Goal: Check status: Check status

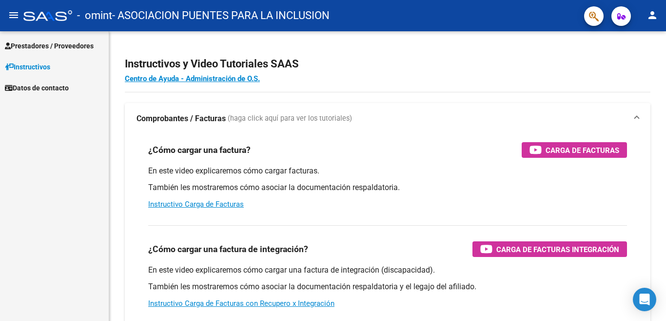
click at [83, 44] on span "Prestadores / Proveedores" at bounding box center [49, 45] width 89 height 11
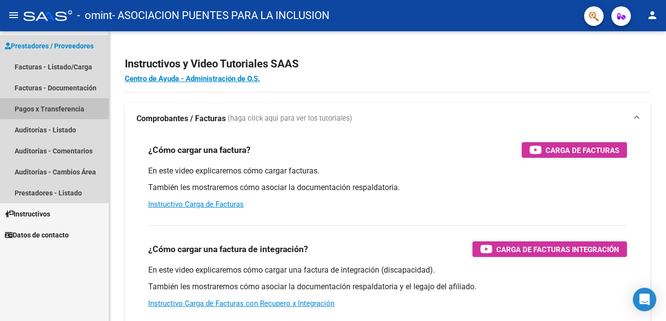
click at [73, 106] on link "Pagos x Transferencia" at bounding box center [54, 108] width 109 height 21
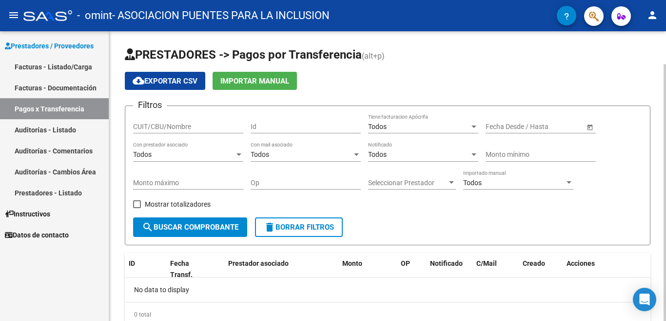
scroll to position [37, 0]
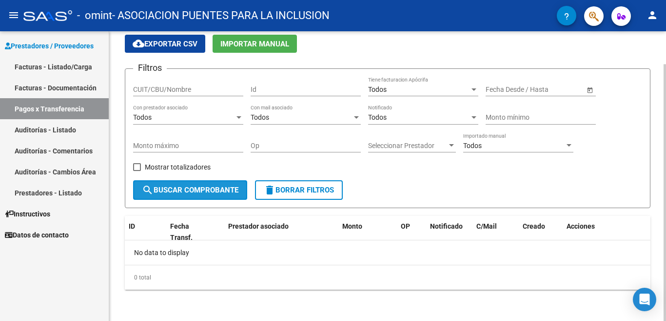
click at [215, 186] on span "search Buscar Comprobante" at bounding box center [190, 189] width 97 height 9
click at [222, 88] on input "CUIT/CBU/Nombre" at bounding box center [188, 89] width 110 height 8
click at [211, 189] on span "search Buscar Comprobante" at bounding box center [190, 189] width 97 height 9
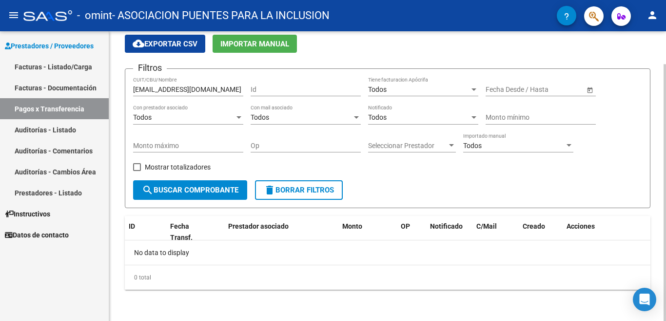
click at [287, 89] on input "Id" at bounding box center [306, 89] width 110 height 8
click at [200, 86] on input "[EMAIL_ADDRESS][DOMAIN_NAME]" at bounding box center [188, 89] width 110 height 8
click at [246, 88] on div "Filtros [EMAIL_ADDRESS][DOMAIN_NAME] CUIT/CBU/Nombre Id Todos Tiene facturacion…" at bounding box center [387, 128] width 509 height 103
click at [243, 89] on div "Filtros [EMAIL_ADDRESS][DOMAIN_NAME] CUIT/CBU/Nombre Id Todos Tiene facturacion…" at bounding box center [387, 128] width 509 height 103
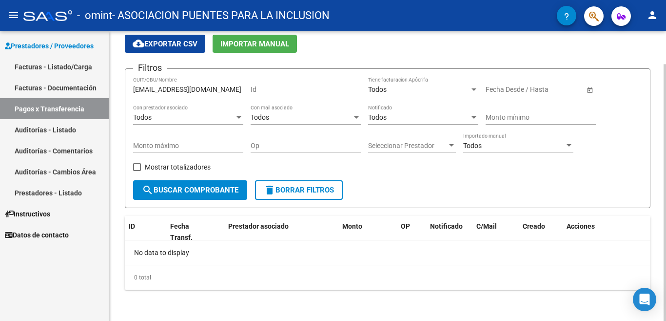
click at [243, 89] on div "Filtros [EMAIL_ADDRESS][DOMAIN_NAME] CUIT/CBU/Nombre Id Todos Tiene facturacion…" at bounding box center [387, 128] width 509 height 103
click at [240, 85] on input "[EMAIL_ADDRESS][DOMAIN_NAME]" at bounding box center [188, 89] width 110 height 8
type input "f"
click at [587, 88] on span "Open calendar" at bounding box center [590, 89] width 23 height 23
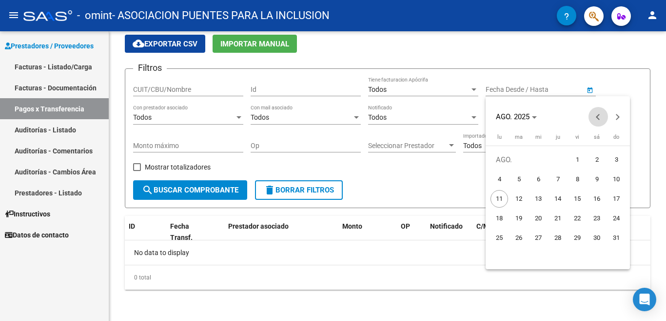
click at [594, 117] on span "Previous month" at bounding box center [599, 117] width 20 height 20
click at [614, 160] on span "1" at bounding box center [617, 160] width 18 height 18
type input "[DATE]"
click at [617, 114] on button "Next month" at bounding box center [618, 117] width 20 height 20
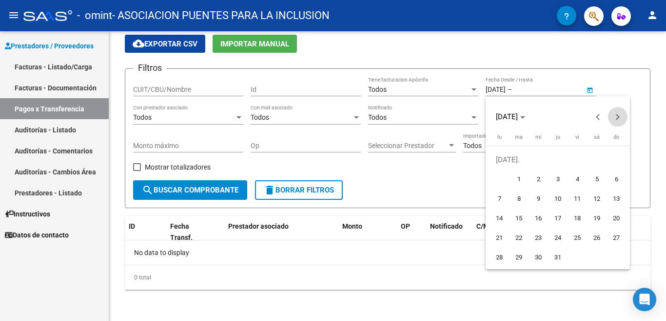
click at [617, 114] on button "Next month" at bounding box center [618, 117] width 20 height 20
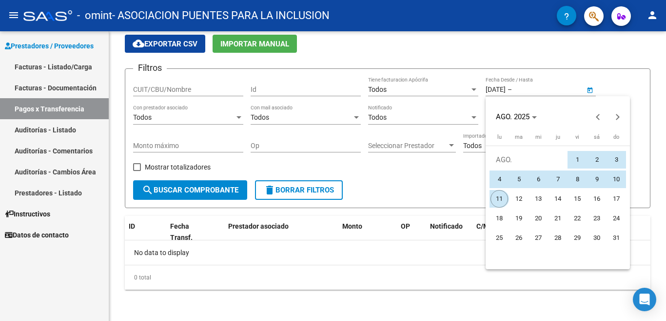
click at [500, 197] on span "11" at bounding box center [500, 199] width 18 height 18
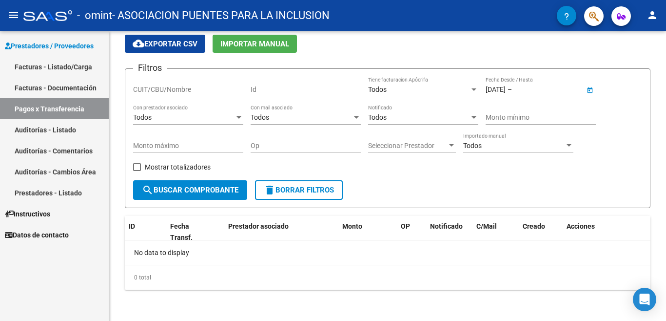
type input "[DATE]"
click at [218, 184] on button "search Buscar Comprobante" at bounding box center [190, 190] width 114 height 20
click at [590, 88] on span "Open calendar" at bounding box center [590, 89] width 23 height 23
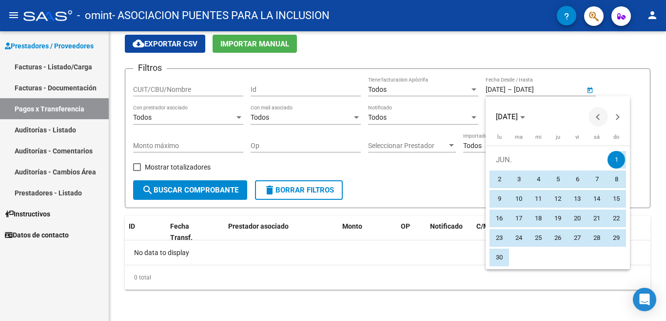
click at [600, 117] on button "Previous month" at bounding box center [599, 117] width 20 height 20
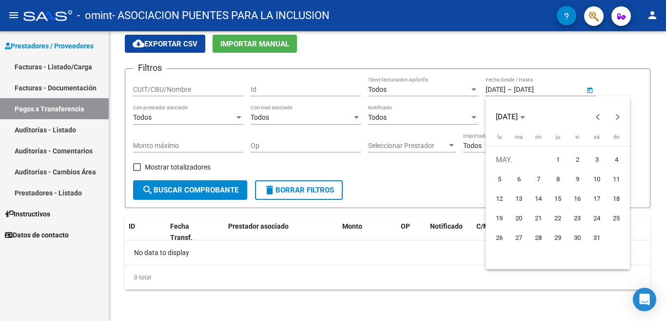
click at [556, 157] on span "1" at bounding box center [558, 160] width 18 height 18
type input "[DATE]"
click at [616, 115] on button "Next month" at bounding box center [618, 117] width 20 height 20
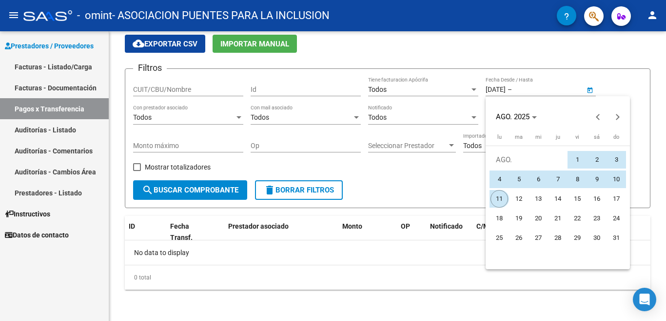
click at [500, 196] on span "11" at bounding box center [500, 199] width 18 height 18
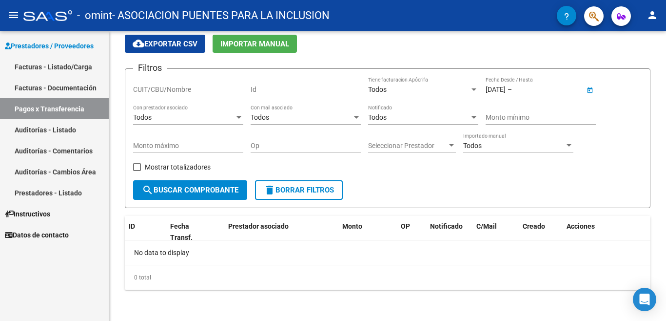
type input "[DATE]"
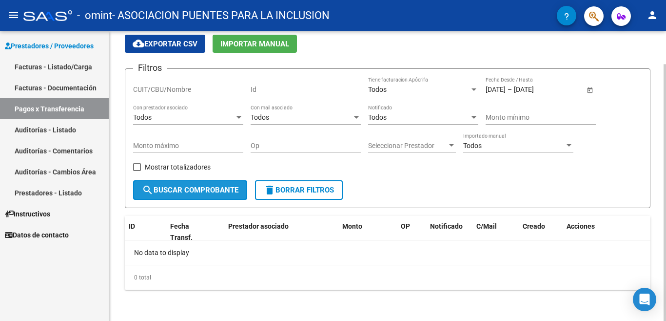
click at [201, 184] on button "search Buscar Comprobante" at bounding box center [190, 190] width 114 height 20
click at [201, 188] on span "search Buscar Comprobante" at bounding box center [190, 189] width 97 height 9
click at [272, 88] on input "Id" at bounding box center [306, 89] width 110 height 8
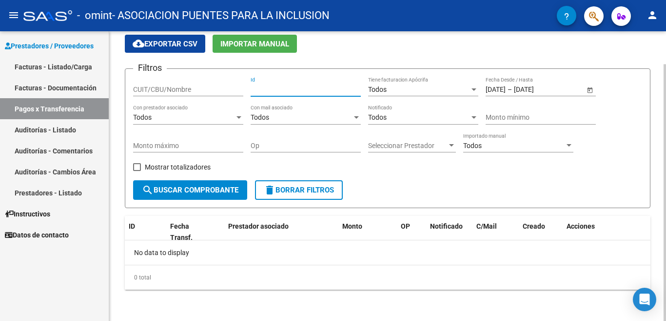
click at [200, 187] on span "search Buscar Comprobante" at bounding box center [190, 189] width 97 height 9
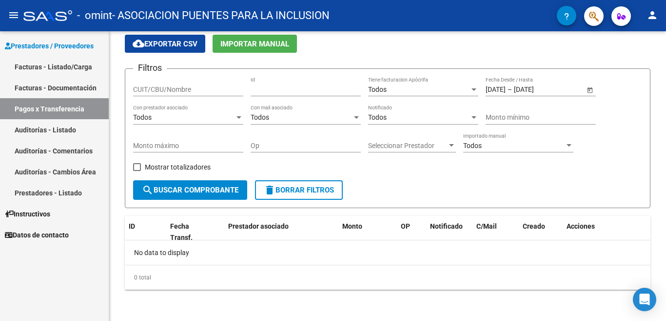
click at [77, 64] on link "Facturas - Listado/Carga" at bounding box center [54, 66] width 109 height 21
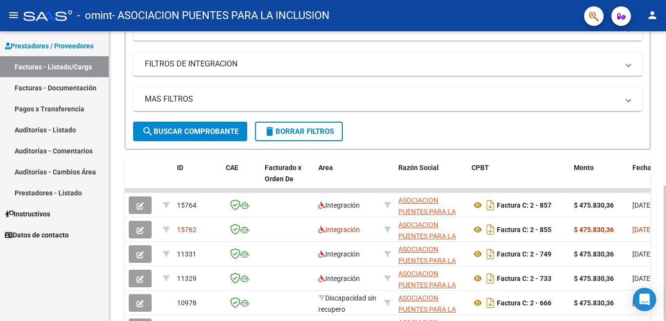
scroll to position [195, 0]
